Goal: Task Accomplishment & Management: Complete application form

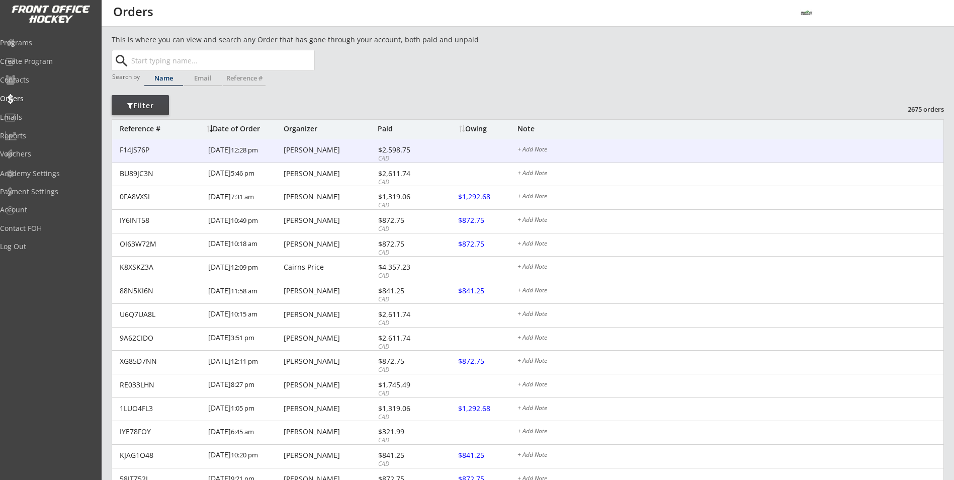
click at [301, 149] on div "[PERSON_NAME]" at bounding box center [330, 149] width 92 height 7
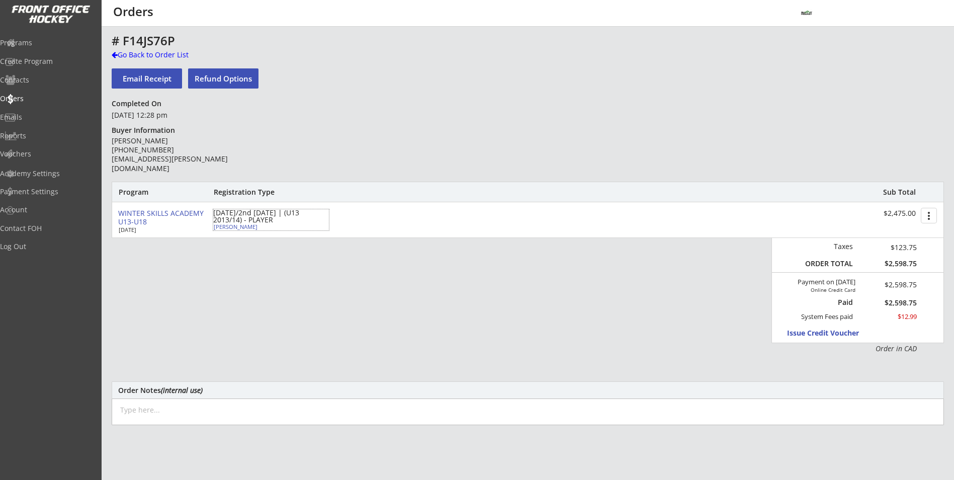
click at [224, 228] on div "[PERSON_NAME]" at bounding box center [270, 227] width 112 height 6
select select ""Defense""
select select ""U13 AA""
select select ""AS""
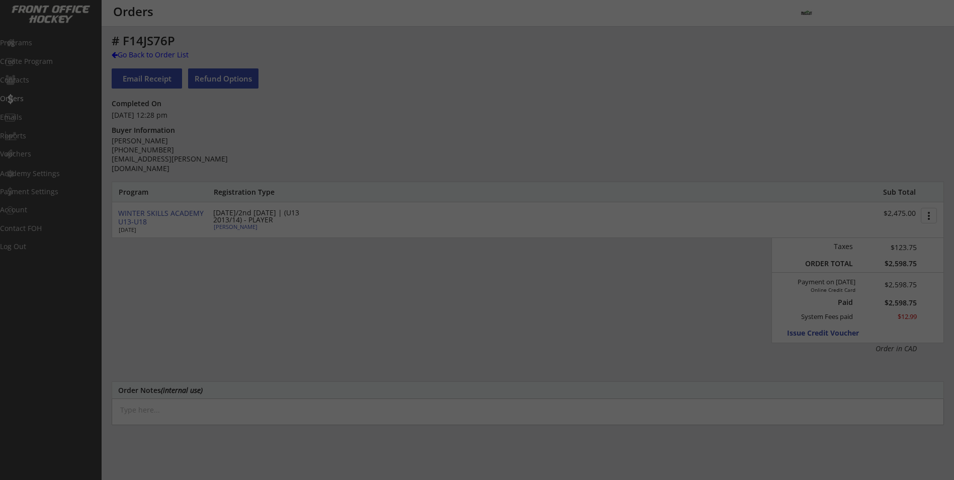
type input "[DEMOGRAPHIC_DATA]"
type input "U13 Knights AA"
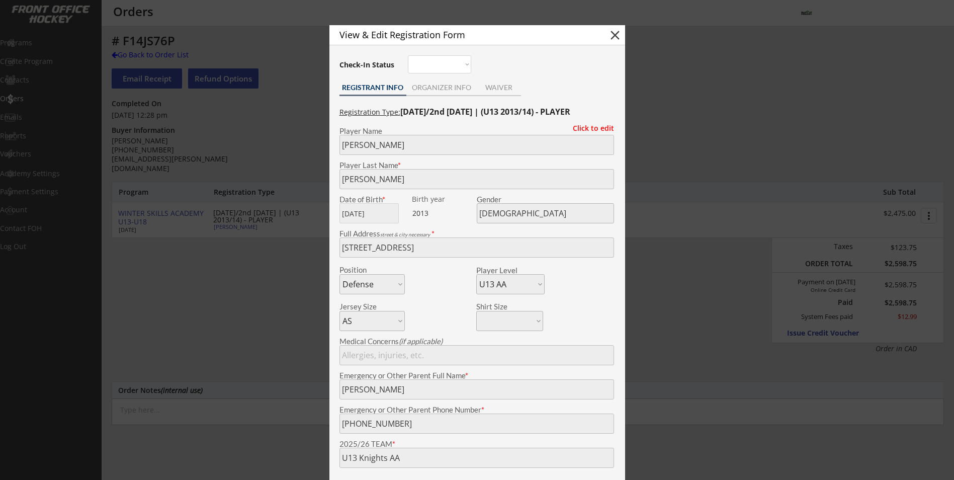
drag, startPoint x: 646, startPoint y: 152, endPoint x: 680, endPoint y: 79, distance: 80.8
click at [669, 118] on div at bounding box center [477, 240] width 954 height 480
